Goal: Contribute content: Add original content to the website for others to see

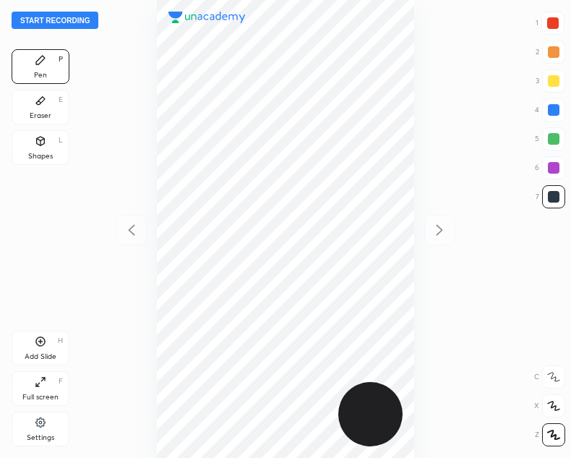
scroll to position [458, 340]
click at [44, 18] on button "Start recording" at bounding box center [55, 20] width 87 height 17
click at [42, 14] on button "End recording" at bounding box center [52, 20] width 80 height 17
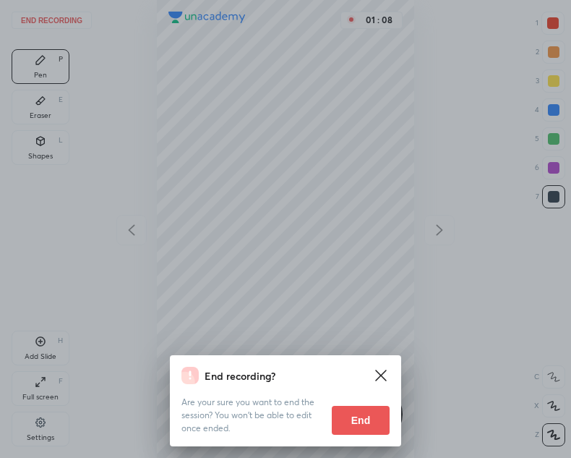
click at [371, 425] on button "End" at bounding box center [361, 420] width 58 height 29
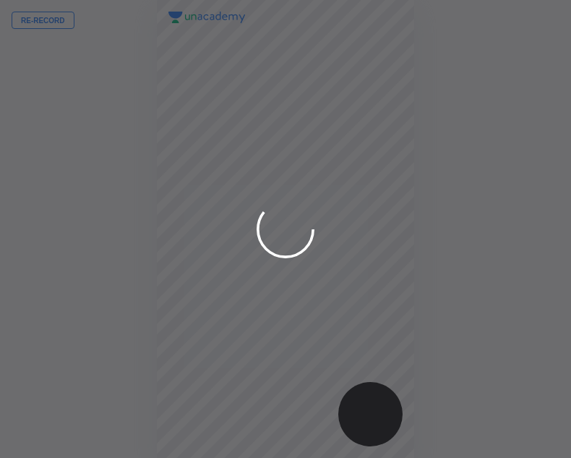
click at [34, 20] on div at bounding box center [285, 229] width 571 height 458
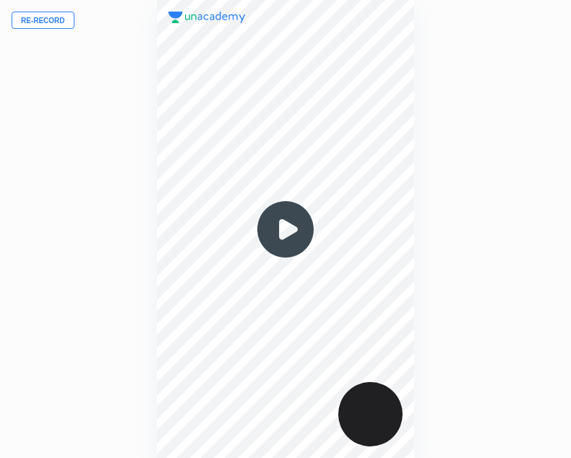
click at [36, 22] on button "Re-record" at bounding box center [43, 20] width 63 height 17
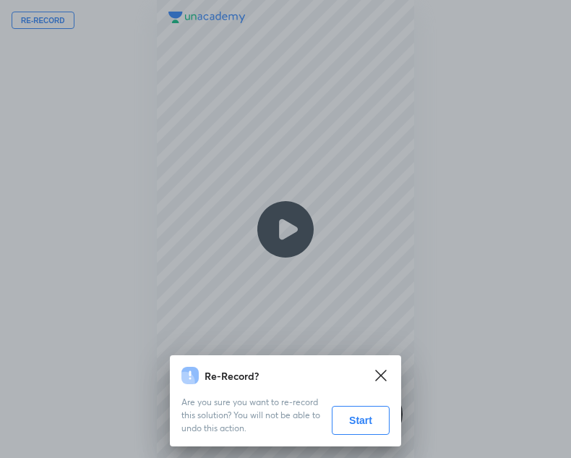
click at [361, 420] on button "Start" at bounding box center [361, 420] width 58 height 29
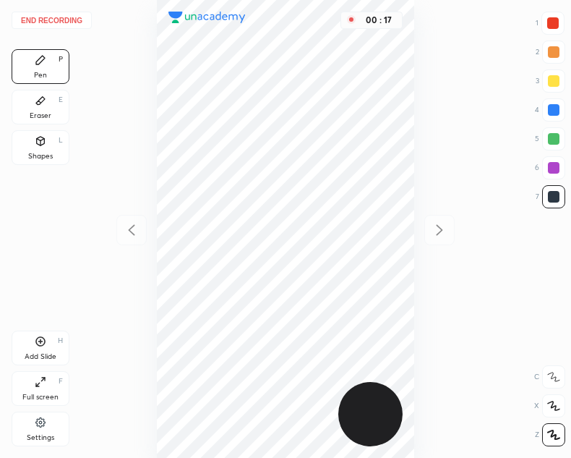
click at [46, 142] on div "Shapes L" at bounding box center [41, 147] width 58 height 35
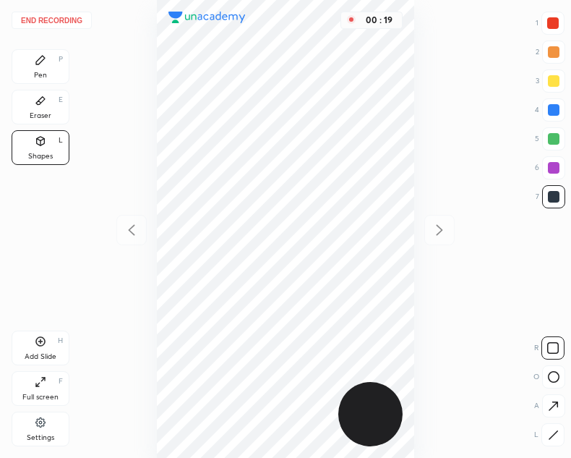
click at [556, 434] on icon at bounding box center [553, 435] width 11 height 11
click at [36, 64] on icon at bounding box center [40, 60] width 9 height 9
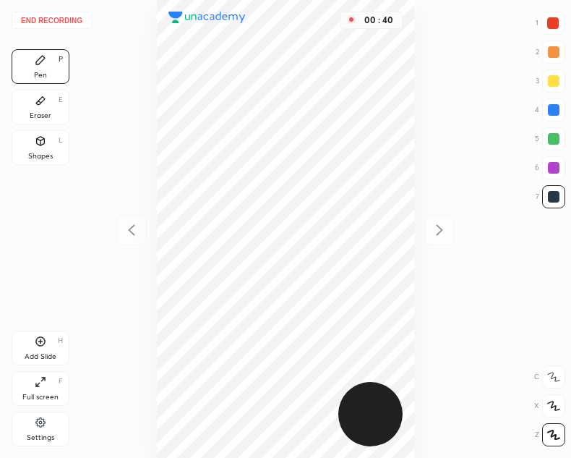
click at [563, 30] on div at bounding box center [553, 23] width 23 height 23
click at [44, 159] on div "Shapes" at bounding box center [40, 156] width 25 height 7
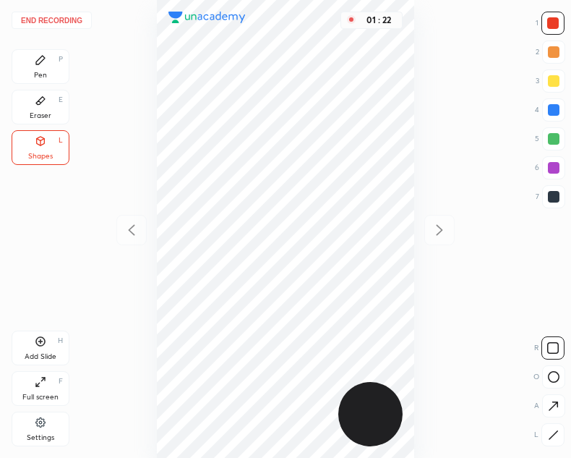
click at [38, 63] on icon at bounding box center [40, 60] width 9 height 9
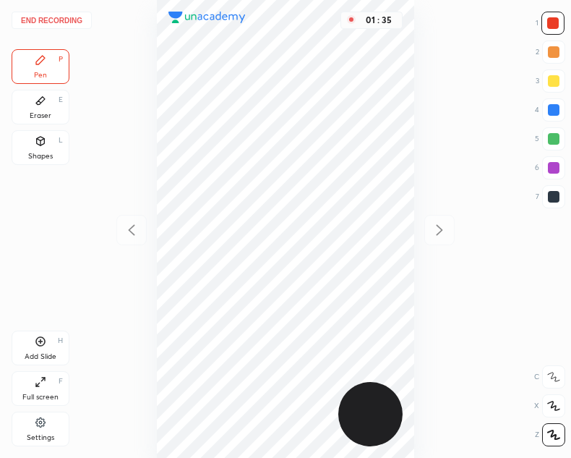
click at [50, 124] on div "Pen P Eraser E Shapes L" at bounding box center [41, 109] width 58 height 121
click at [39, 138] on icon at bounding box center [41, 141] width 8 height 9
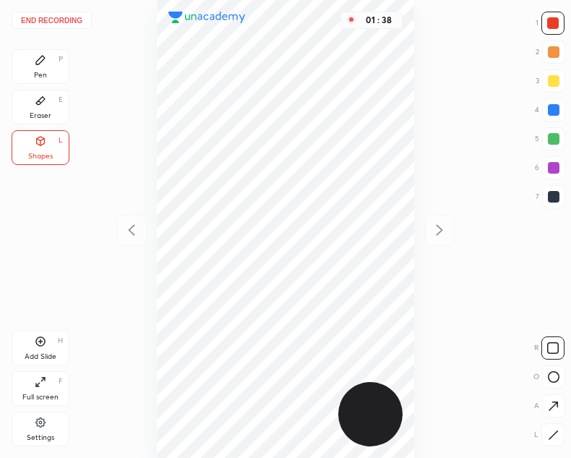
click at [24, 74] on div "Pen P" at bounding box center [41, 66] width 58 height 35
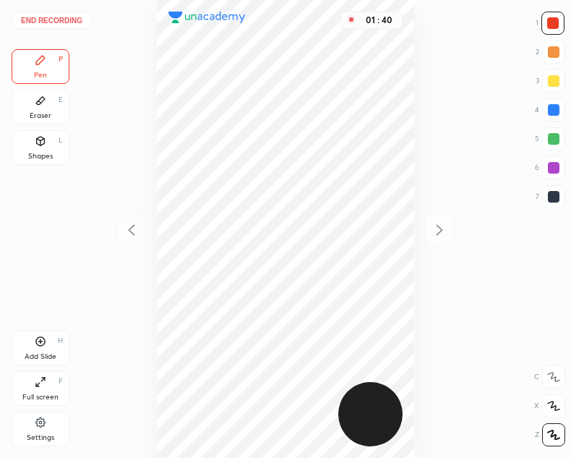
click at [548, 193] on div at bounding box center [554, 197] width 12 height 12
click at [36, 350] on div "Add Slide H" at bounding box center [41, 347] width 58 height 35
click at [132, 226] on icon at bounding box center [131, 229] width 7 height 11
click at [448, 226] on icon at bounding box center [439, 229] width 17 height 17
click at [128, 226] on icon at bounding box center [131, 229] width 17 height 17
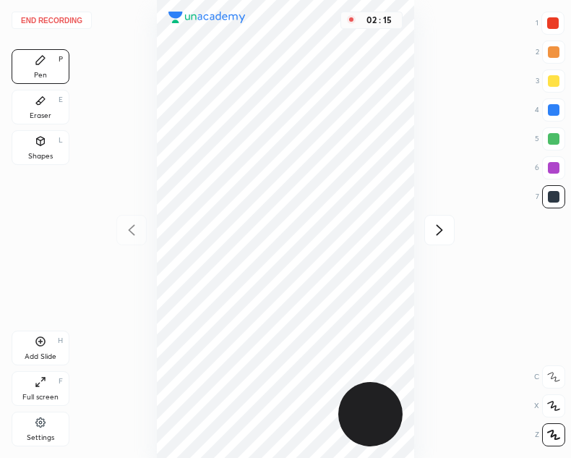
click at [442, 236] on icon at bounding box center [439, 229] width 17 height 17
click at [119, 227] on div at bounding box center [131, 230] width 30 height 30
click at [448, 228] on icon at bounding box center [439, 229] width 17 height 17
click at [129, 233] on icon at bounding box center [131, 229] width 17 height 17
click at [48, 340] on div "Add Slide H" at bounding box center [41, 347] width 58 height 35
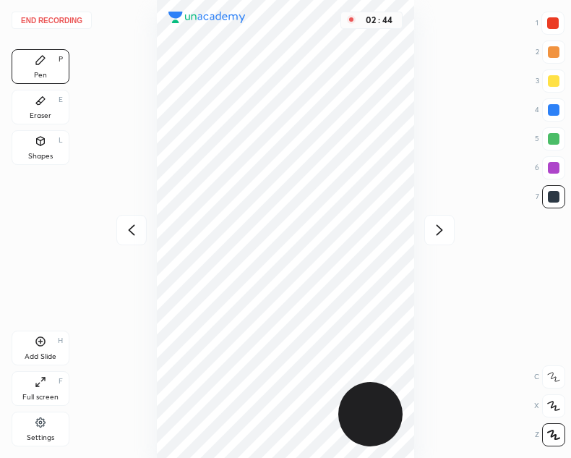
click at [120, 234] on div at bounding box center [131, 230] width 30 height 30
click at [442, 230] on icon at bounding box center [440, 229] width 7 height 11
click at [132, 228] on icon at bounding box center [131, 229] width 7 height 11
click at [443, 236] on icon at bounding box center [439, 229] width 17 height 17
click at [440, 234] on icon at bounding box center [439, 229] width 17 height 17
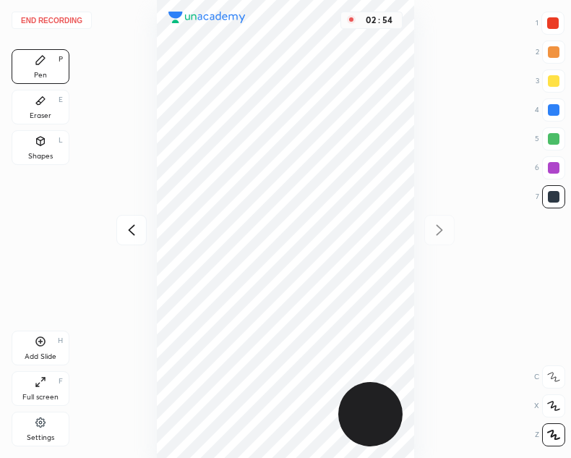
click at [133, 236] on icon at bounding box center [131, 229] width 17 height 17
click at [440, 223] on icon at bounding box center [439, 229] width 17 height 17
click at [130, 234] on icon at bounding box center [131, 229] width 17 height 17
click at [440, 223] on icon at bounding box center [439, 229] width 17 height 17
click at [52, 153] on div "Shapes" at bounding box center [40, 156] width 25 height 7
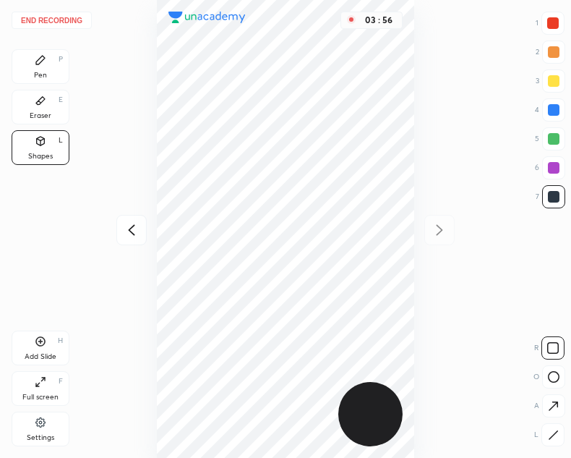
click at [34, 65] on div "Pen P" at bounding box center [41, 66] width 58 height 35
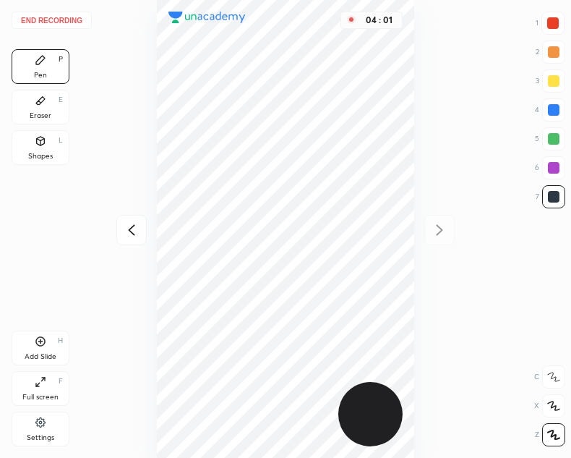
click at [40, 331] on div "Add Slide H" at bounding box center [41, 347] width 58 height 35
click at [134, 226] on icon at bounding box center [131, 229] width 7 height 11
click at [435, 225] on icon at bounding box center [439, 229] width 17 height 17
click at [140, 226] on icon at bounding box center [131, 229] width 17 height 17
click at [420, 237] on div "04 : 25" at bounding box center [286, 229] width 340 height 458
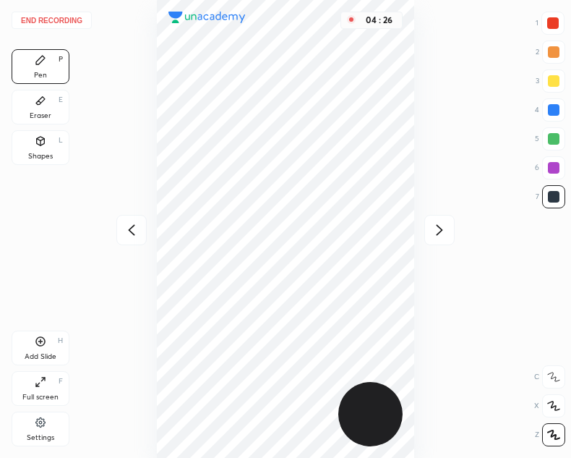
click at [439, 228] on icon at bounding box center [439, 229] width 17 height 17
click at [29, 148] on div "Shapes L" at bounding box center [41, 147] width 58 height 35
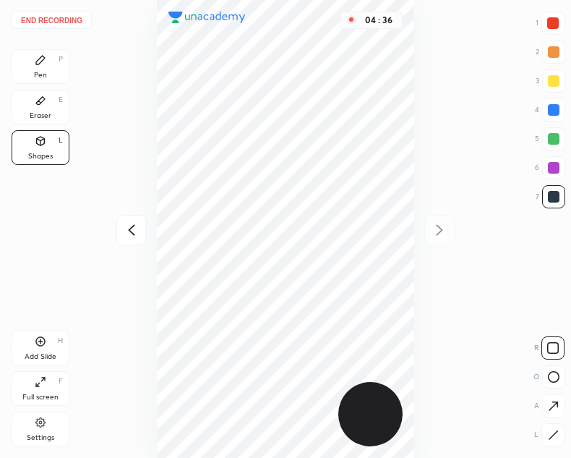
click at [44, 68] on div "Pen P" at bounding box center [41, 66] width 58 height 35
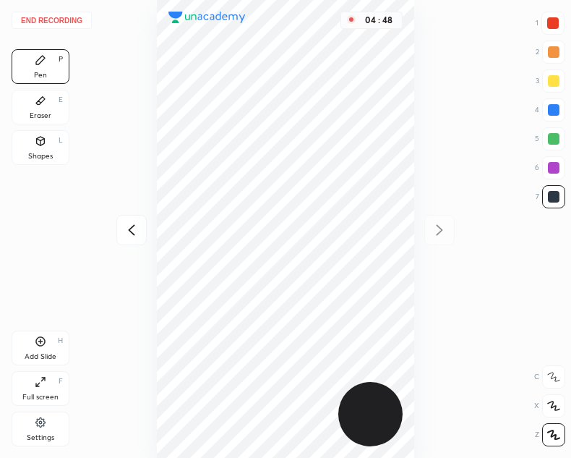
click at [124, 231] on icon at bounding box center [131, 229] width 17 height 17
click at [435, 227] on icon at bounding box center [439, 229] width 17 height 17
click at [38, 346] on icon at bounding box center [40, 341] width 9 height 9
click at [128, 231] on icon at bounding box center [131, 229] width 17 height 17
click at [434, 239] on div at bounding box center [439, 230] width 30 height 30
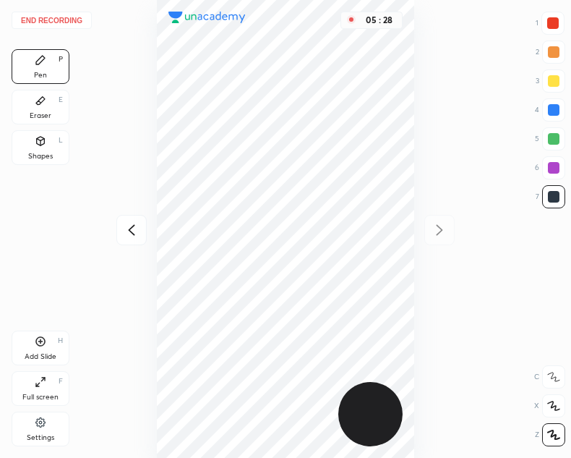
click at [61, 148] on div "Shapes L" at bounding box center [41, 147] width 58 height 35
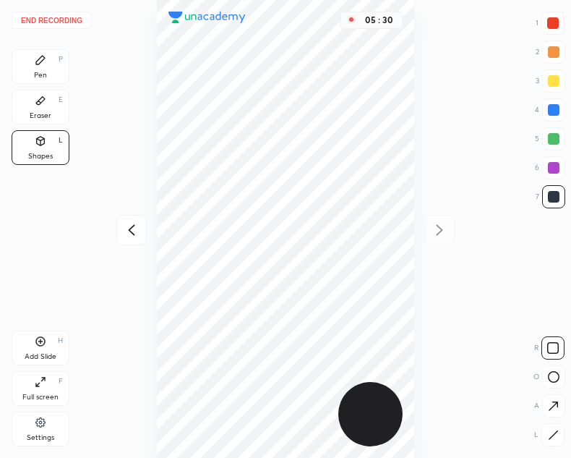
click at [56, 62] on div "Pen P" at bounding box center [41, 66] width 58 height 35
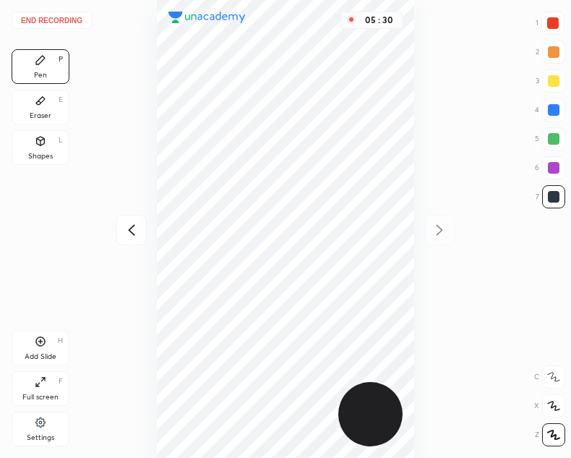
click at [125, 230] on icon at bounding box center [131, 229] width 17 height 17
click at [446, 231] on icon at bounding box center [439, 229] width 17 height 17
click at [129, 230] on icon at bounding box center [131, 229] width 7 height 11
click at [129, 231] on icon at bounding box center [131, 229] width 17 height 17
click at [436, 230] on icon at bounding box center [439, 229] width 17 height 17
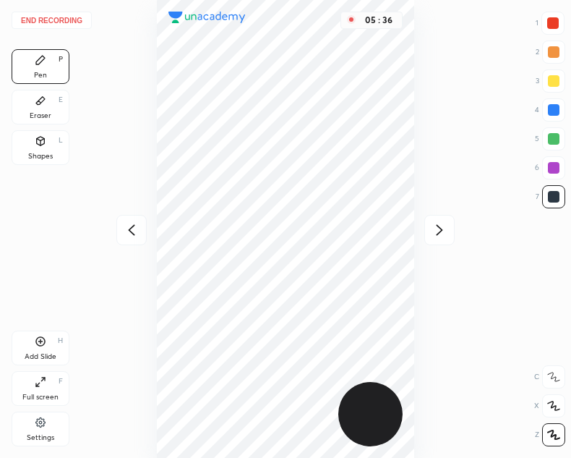
click at [435, 233] on icon at bounding box center [439, 229] width 17 height 17
click at [46, 12] on button "End recording" at bounding box center [52, 20] width 80 height 17
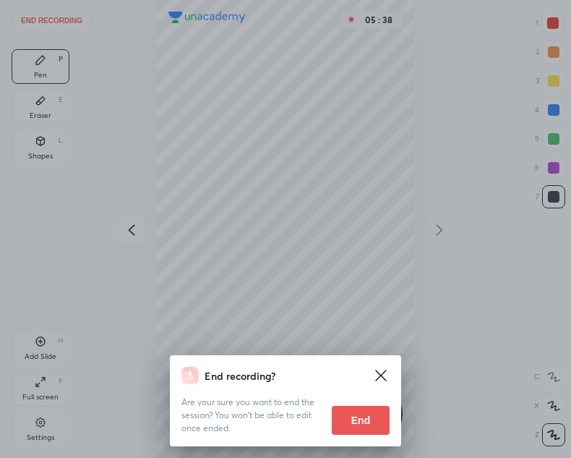
click at [369, 425] on button "End" at bounding box center [361, 420] width 58 height 29
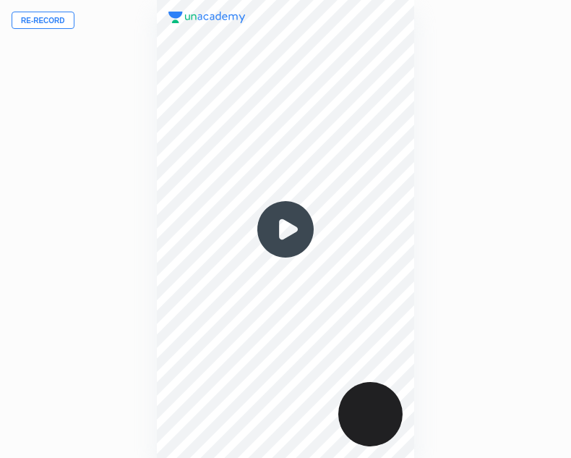
click at [291, 231] on img at bounding box center [285, 229] width 69 height 69
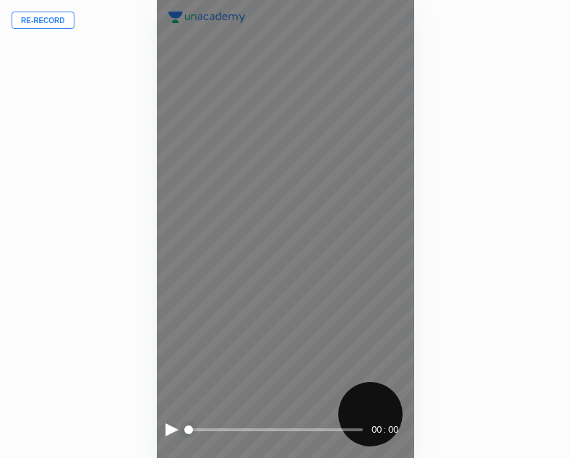
click at [171, 428] on div at bounding box center [172, 429] width 13 height 13
